Goal: Task Accomplishment & Management: Complete application form

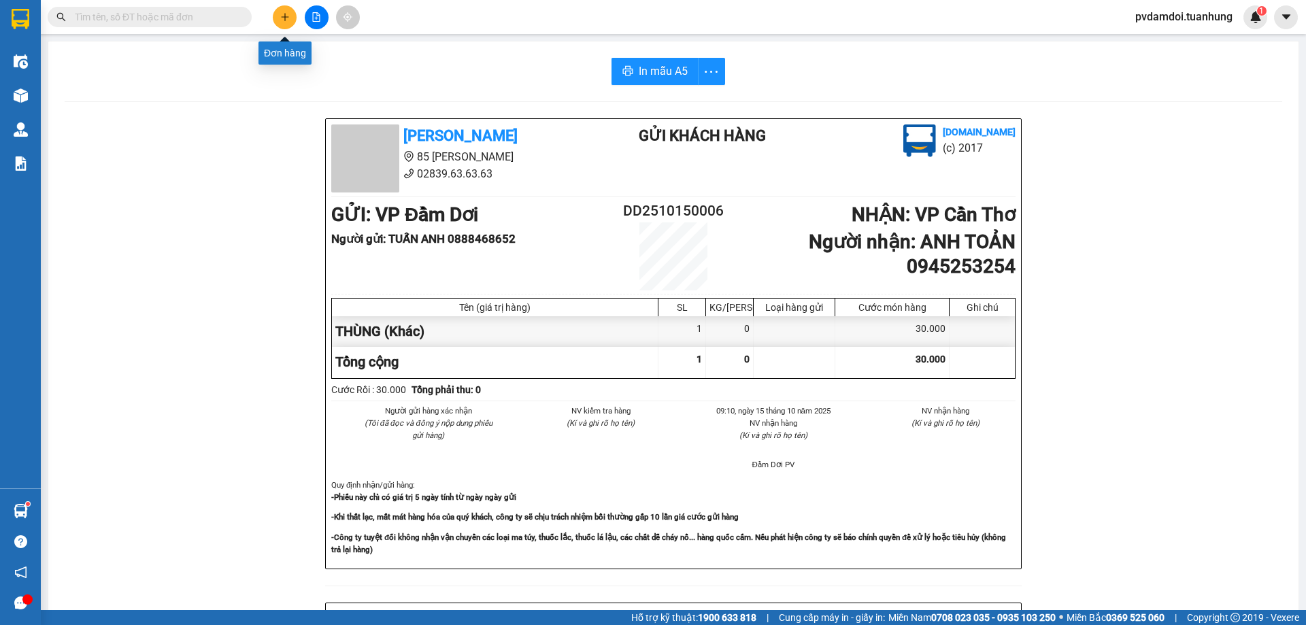
drag, startPoint x: 279, startPoint y: 22, endPoint x: 286, endPoint y: 26, distance: 7.6
click at [286, 26] on button at bounding box center [285, 17] width 24 height 24
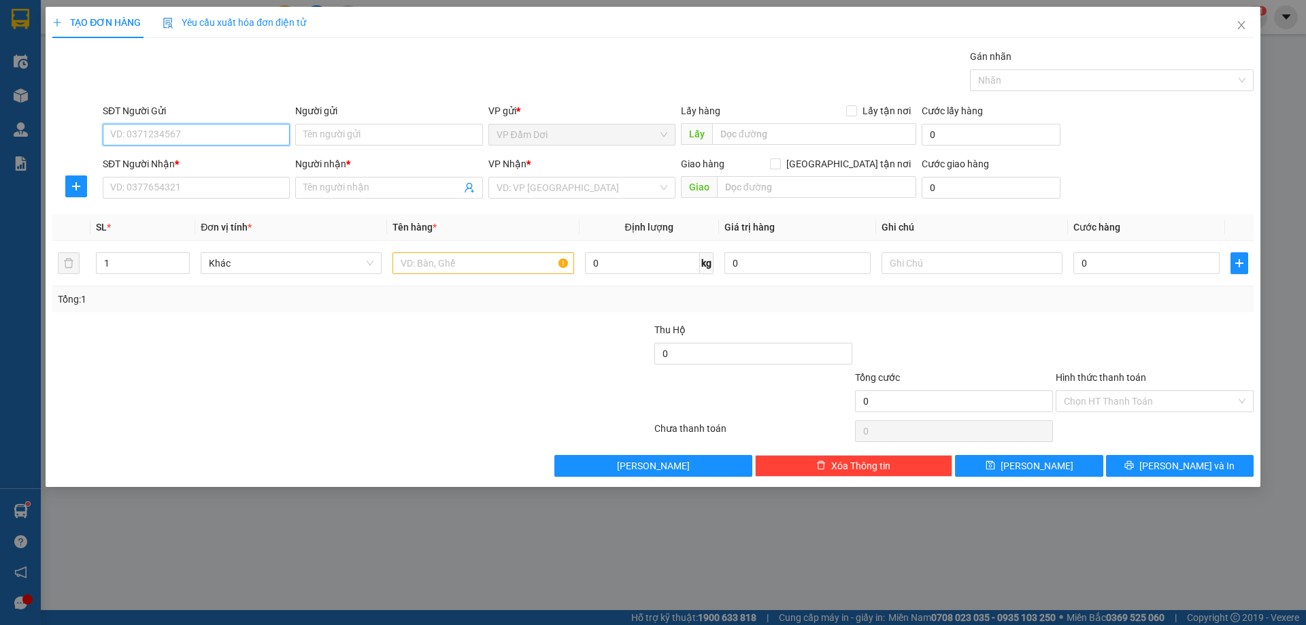
click at [255, 141] on input "SĐT Người Gửi" at bounding box center [196, 135] width 187 height 22
type input "0944470925"
click at [265, 171] on div "0944470925 - út thảo" at bounding box center [196, 162] width 187 height 22
type input "út thảo"
type input "0944470925"
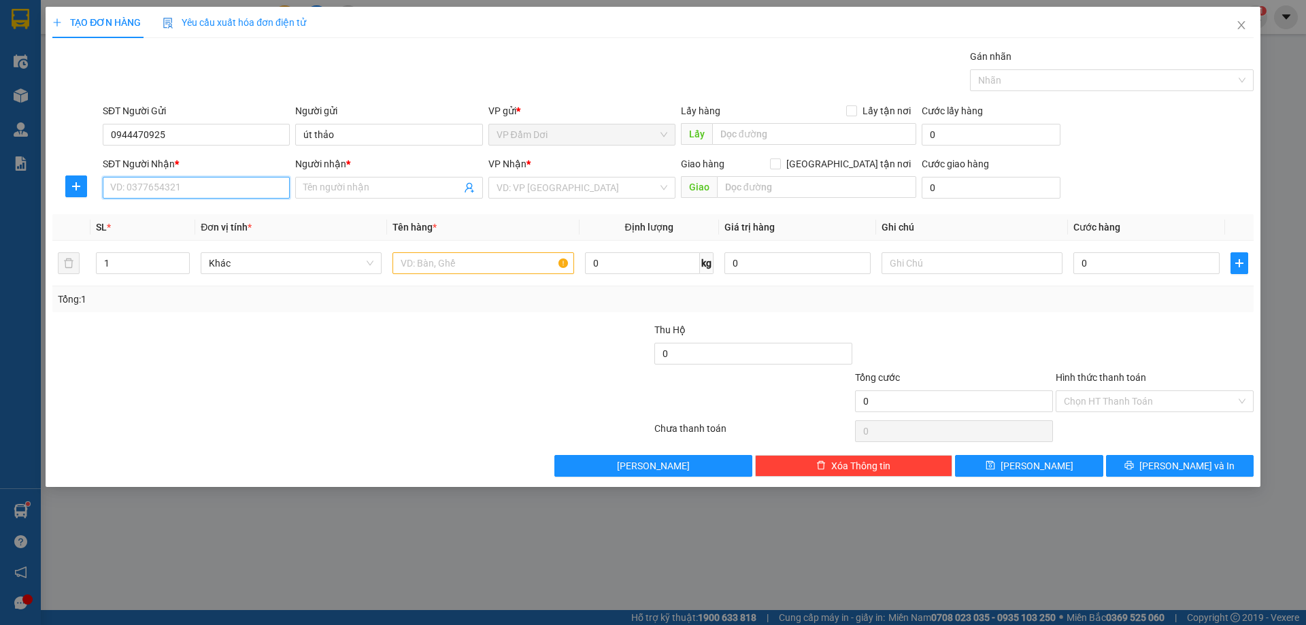
click at [265, 186] on input "SĐT Người Nhận *" at bounding box center [196, 188] width 187 height 22
click at [216, 228] on div "0944470925 - út thảo" at bounding box center [196, 237] width 187 height 22
type input "0944470925"
type input "út thảo"
click at [340, 195] on span "út thảo" at bounding box center [388, 188] width 187 height 22
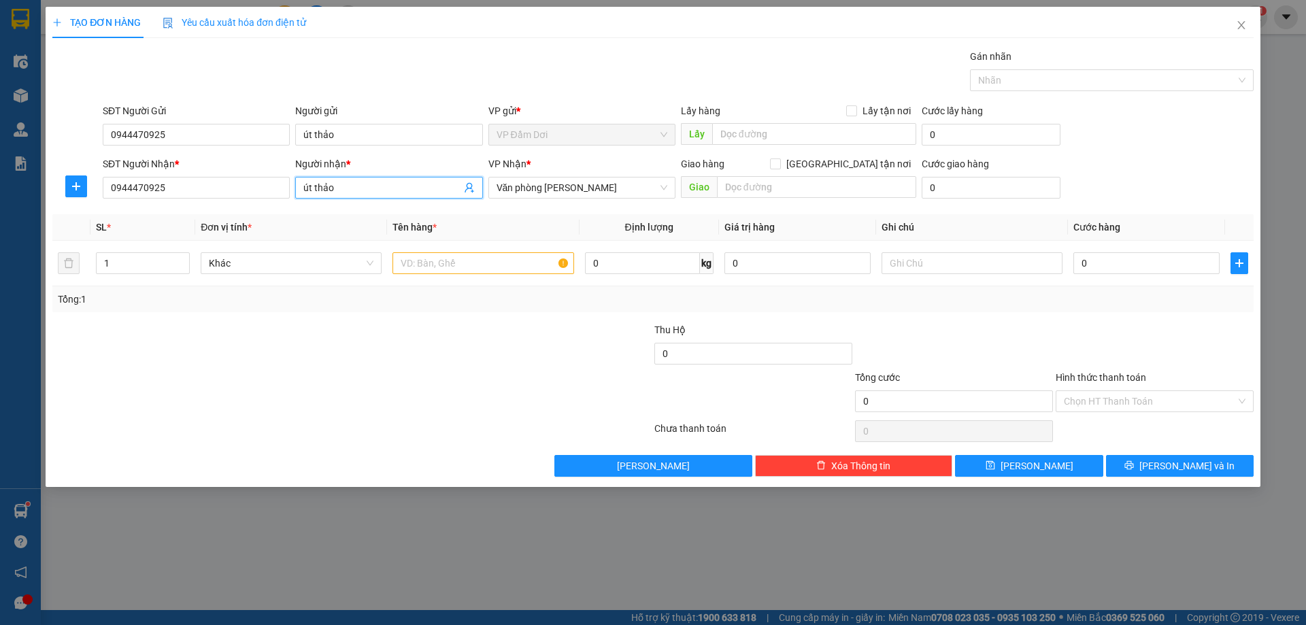
click at [340, 195] on span "út thảo" at bounding box center [388, 188] width 187 height 22
click at [342, 194] on input "út thảo" at bounding box center [381, 187] width 157 height 15
type input "ÚT THẢO"
click at [362, 129] on input "út thảo" at bounding box center [388, 135] width 187 height 22
type input "ú"
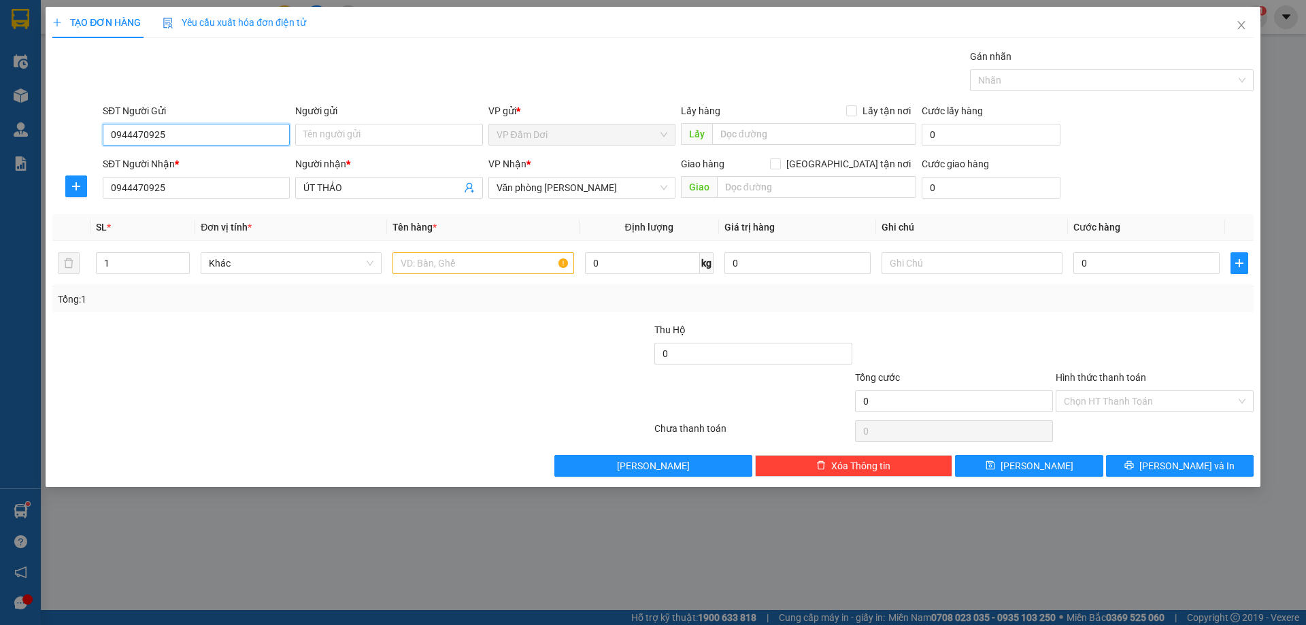
click at [252, 131] on input "0944470925" at bounding box center [196, 135] width 187 height 22
type input "0"
type input "0943440447"
click at [374, 127] on input "Người gửi" at bounding box center [388, 135] width 187 height 22
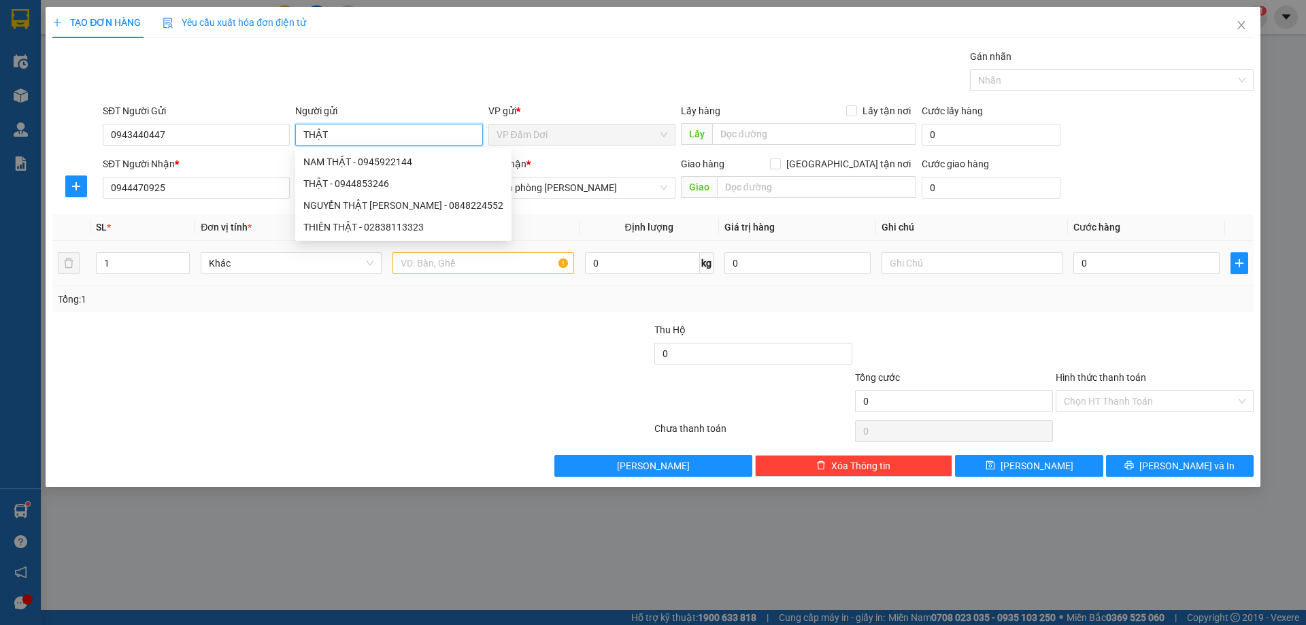
type input "THẬT"
click at [495, 263] on input "text" at bounding box center [483, 263] width 181 height 22
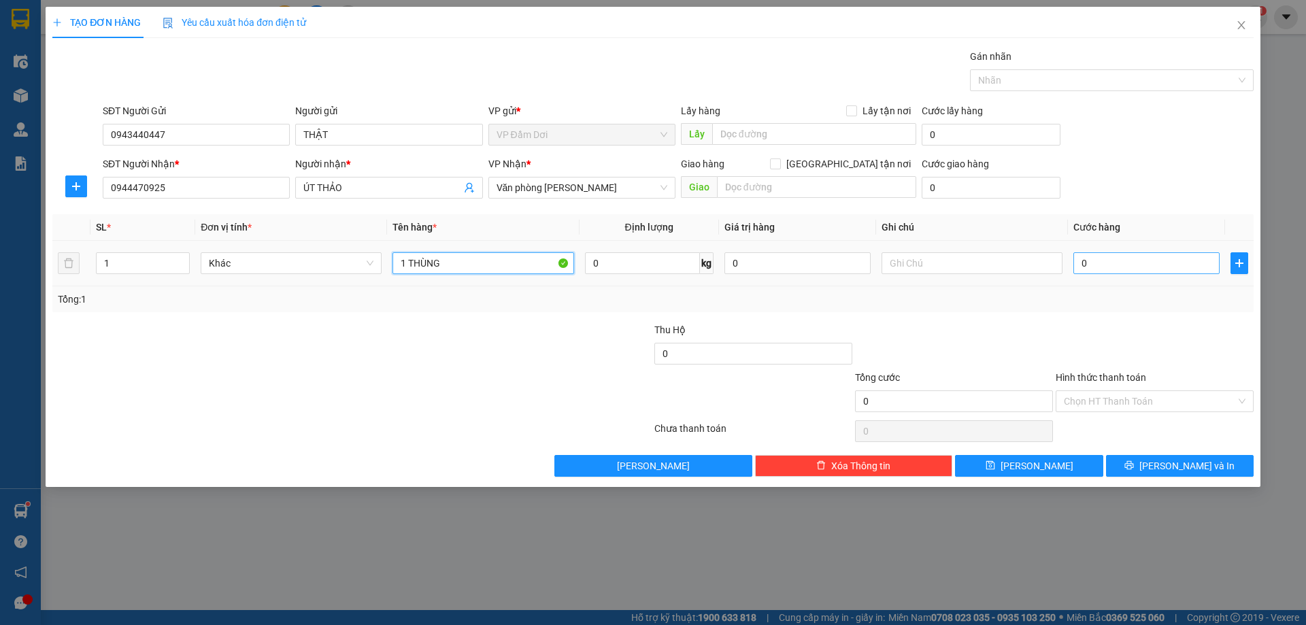
type input "1 THÙNG"
click at [1099, 269] on input "0" at bounding box center [1147, 263] width 146 height 22
type input "006"
type input "6"
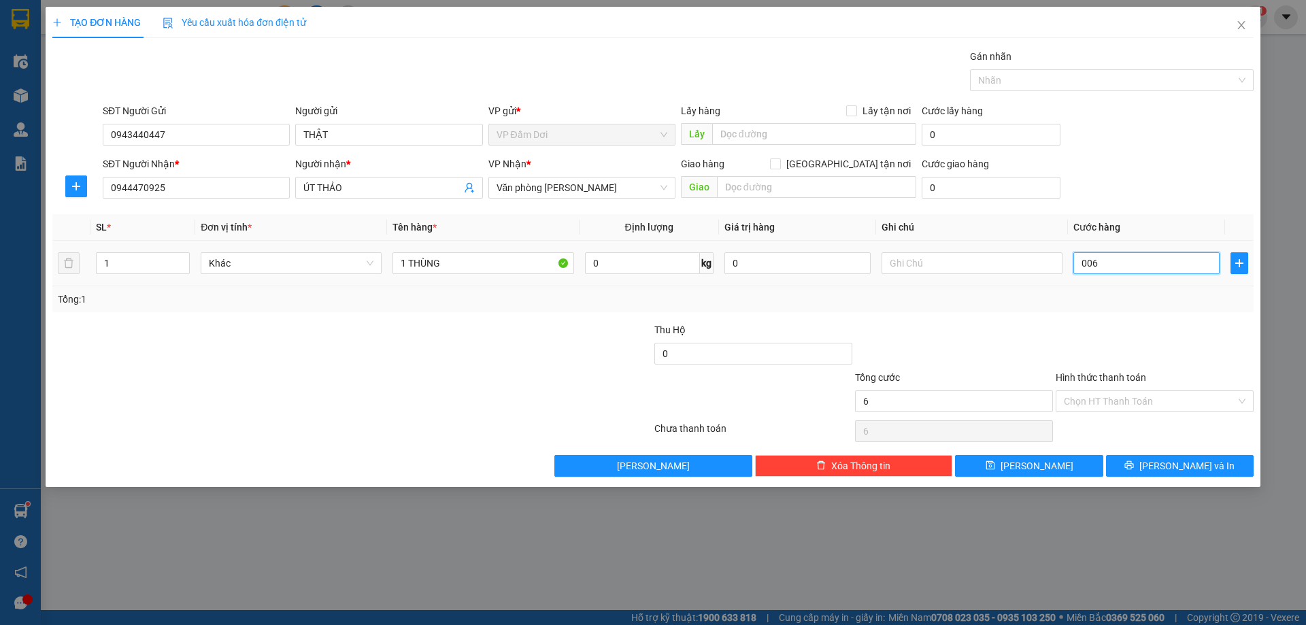
type input "0.060"
type input "60"
type input "60.000"
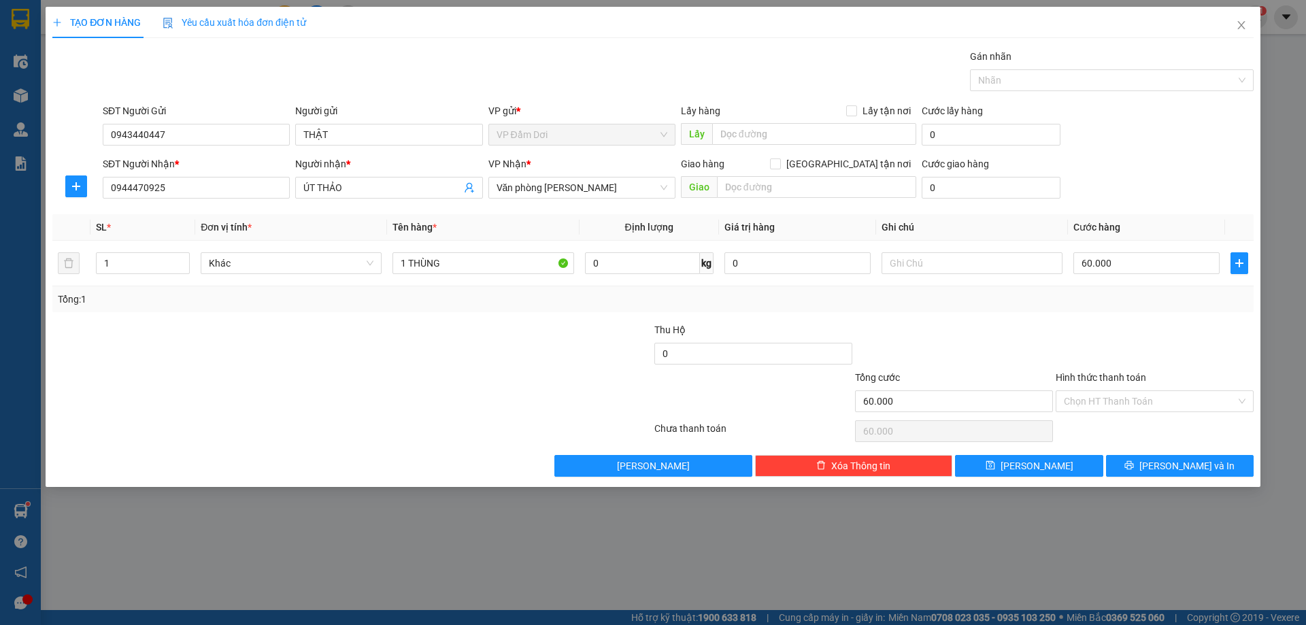
click at [1066, 313] on div "Transit Pickup Surcharge Ids Transit Deliver Surcharge Ids Transit Deliver Surc…" at bounding box center [653, 263] width 1202 height 428
click at [1102, 393] on input "Hình thức thanh toán" at bounding box center [1150, 401] width 172 height 20
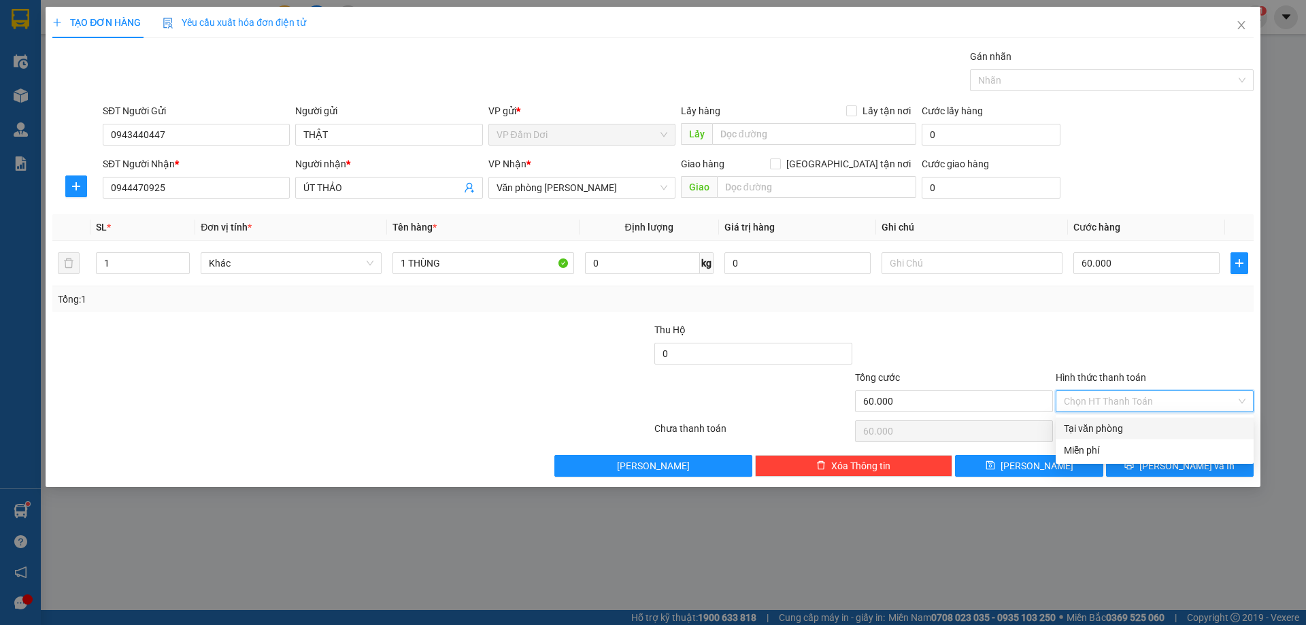
click at [1100, 421] on div "Tại văn phòng" at bounding box center [1155, 428] width 182 height 15
type input "0"
click at [1122, 462] on button "[PERSON_NAME] và In" at bounding box center [1180, 466] width 148 height 22
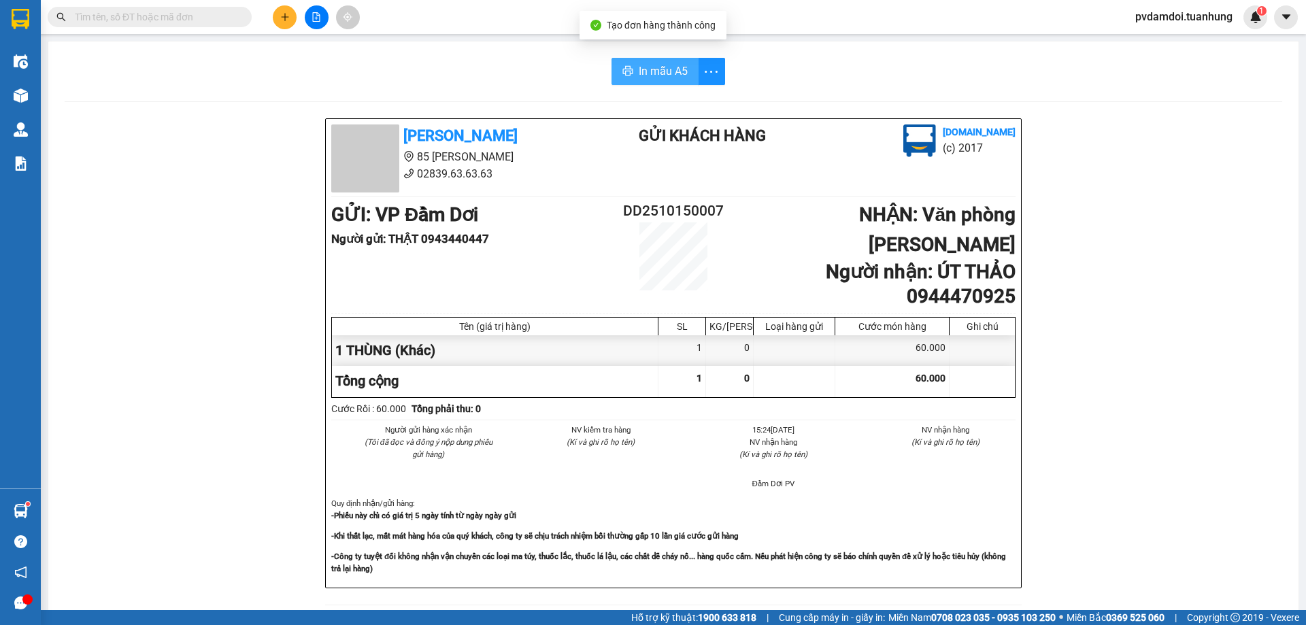
click at [639, 78] on span "In mẫu A5" at bounding box center [663, 71] width 49 height 17
